Goal: Task Accomplishment & Management: Complete application form

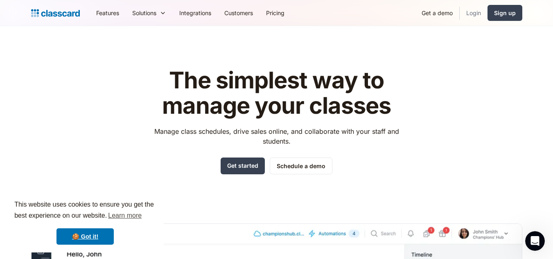
click at [475, 17] on link "Login" at bounding box center [474, 13] width 28 height 18
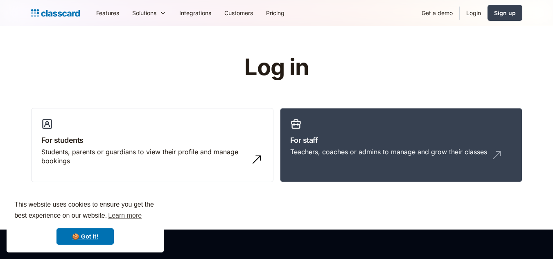
click at [343, 107] on div "Log in For students Students, parents or guardians to view their profile and ma…" at bounding box center [277, 122] width 492 height 134
click at [347, 136] on h3 "For staff" at bounding box center [401, 140] width 222 height 11
click at [494, 17] on link "Sign up" at bounding box center [505, 13] width 35 height 16
